Goal: Transaction & Acquisition: Purchase product/service

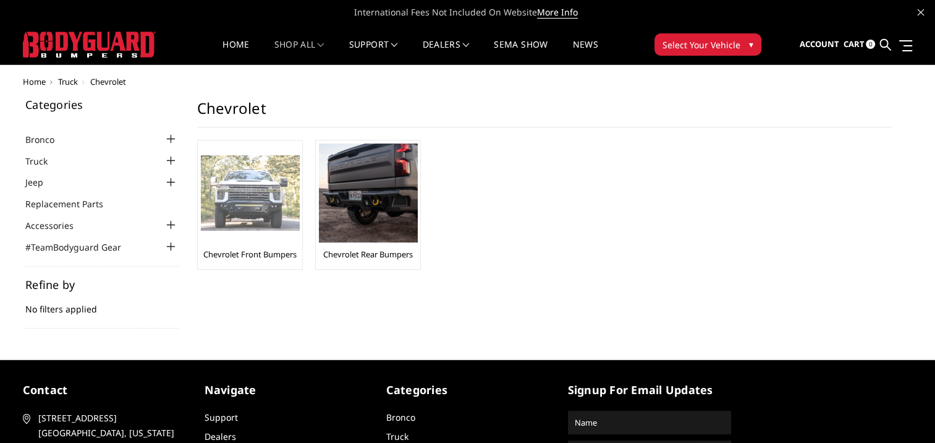
click at [276, 194] on img at bounding box center [250, 193] width 99 height 76
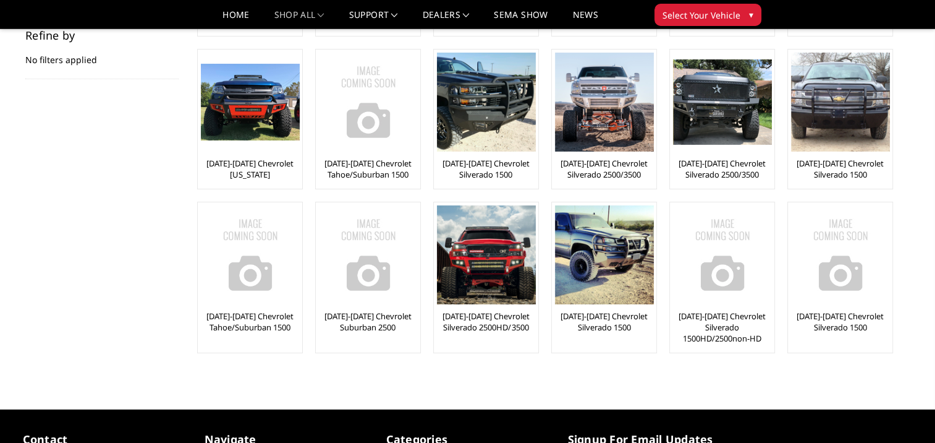
scroll to position [247, 0]
